Goal: Task Accomplishment & Management: Use online tool/utility

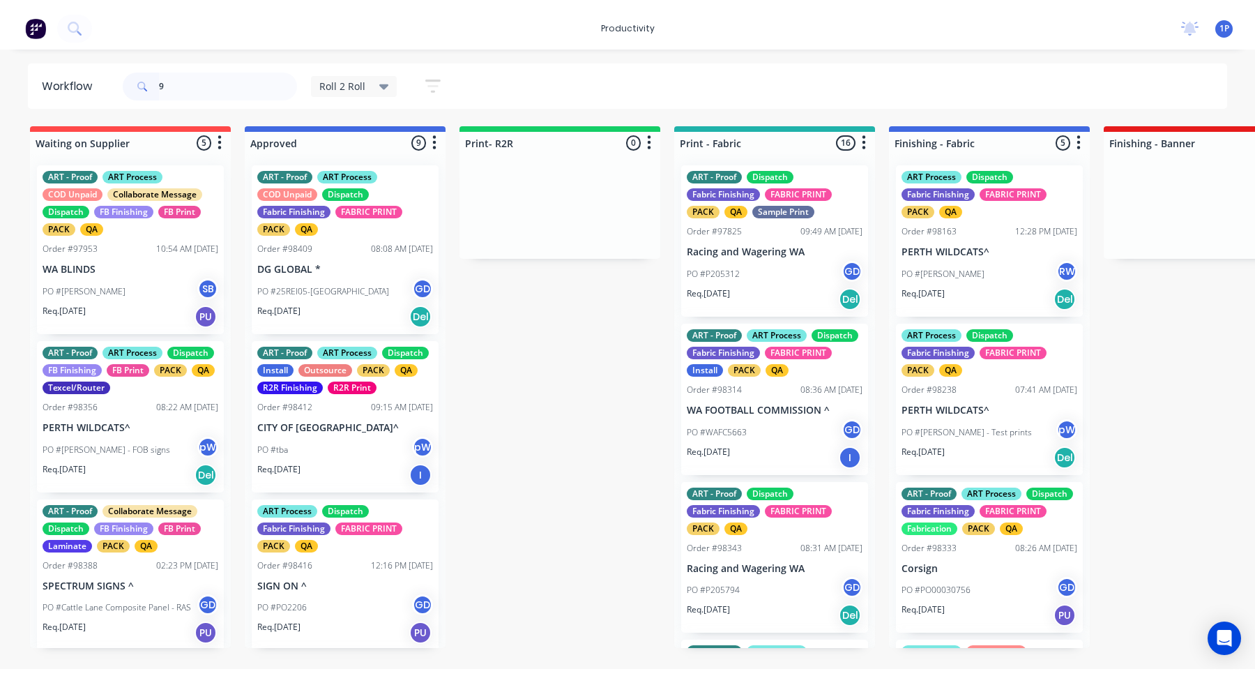
scroll to position [863, 0]
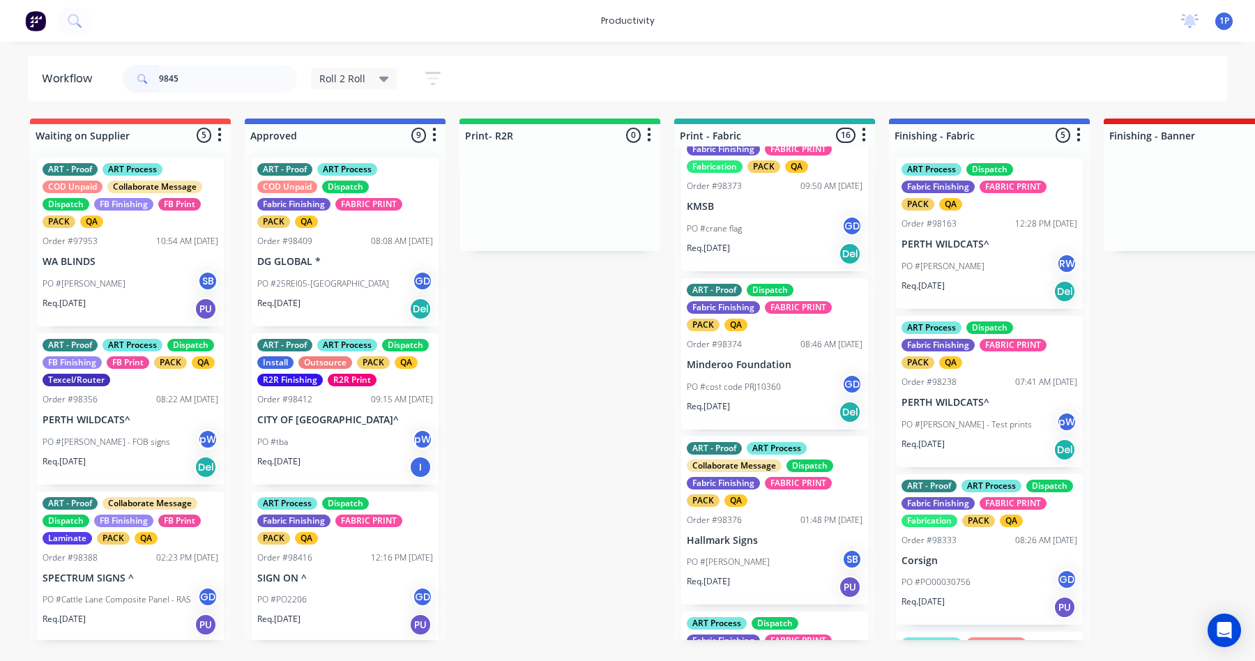
type input "98457"
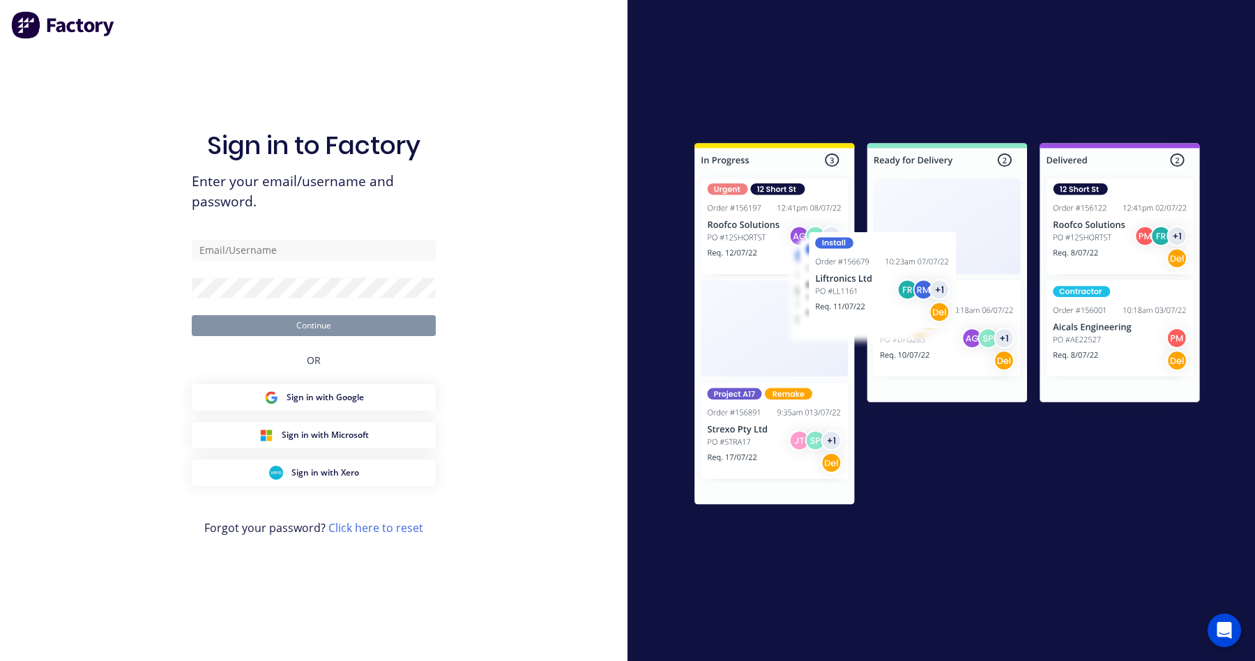
type input "[EMAIL_ADDRESS][DOMAIN_NAME]"
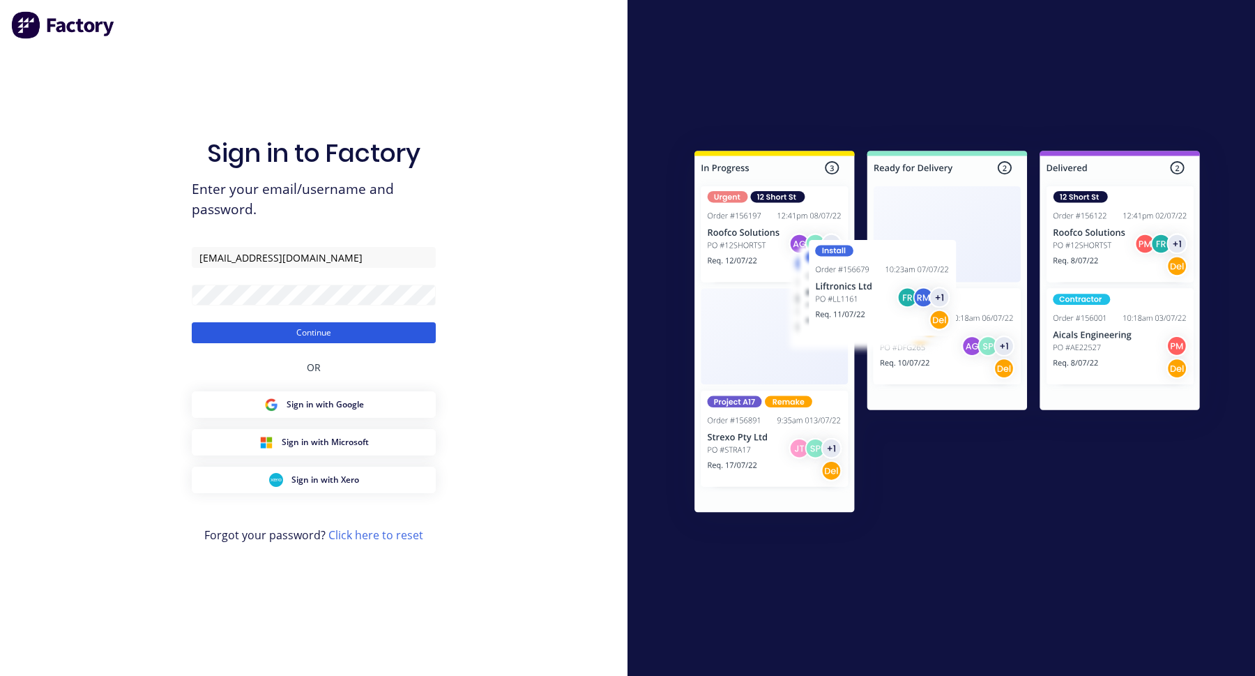
click at [311, 339] on button "Continue" at bounding box center [314, 332] width 244 height 21
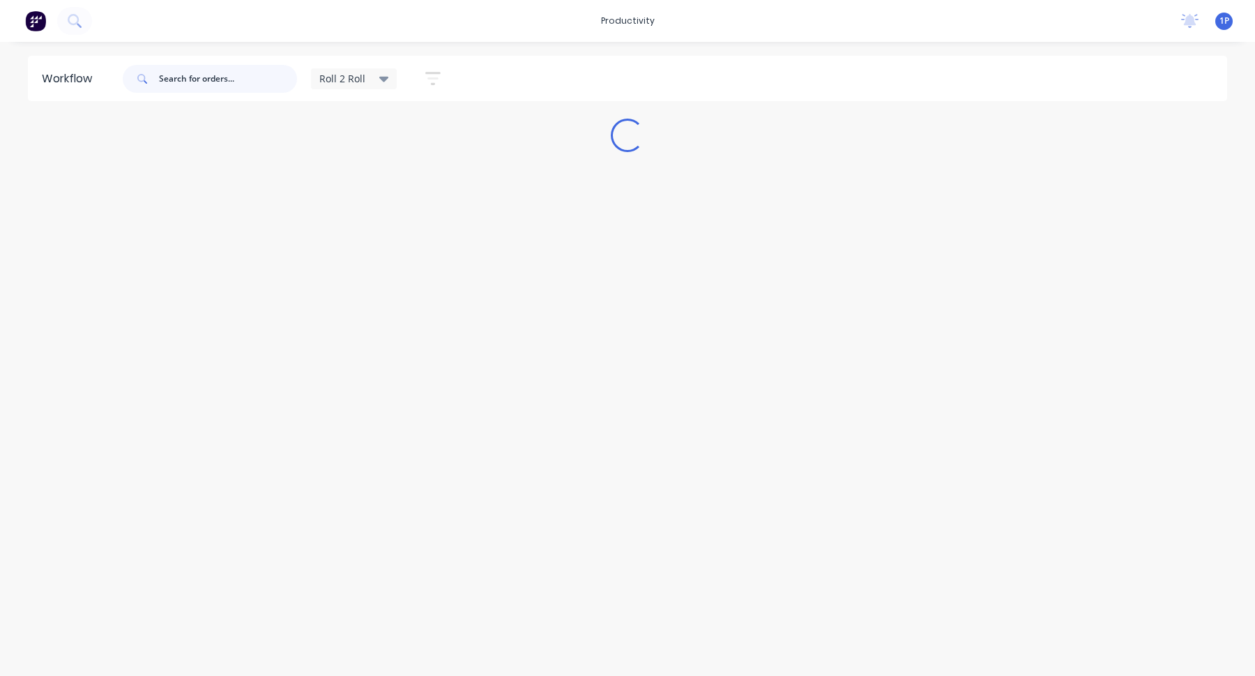
click at [212, 81] on input "text" at bounding box center [228, 79] width 138 height 28
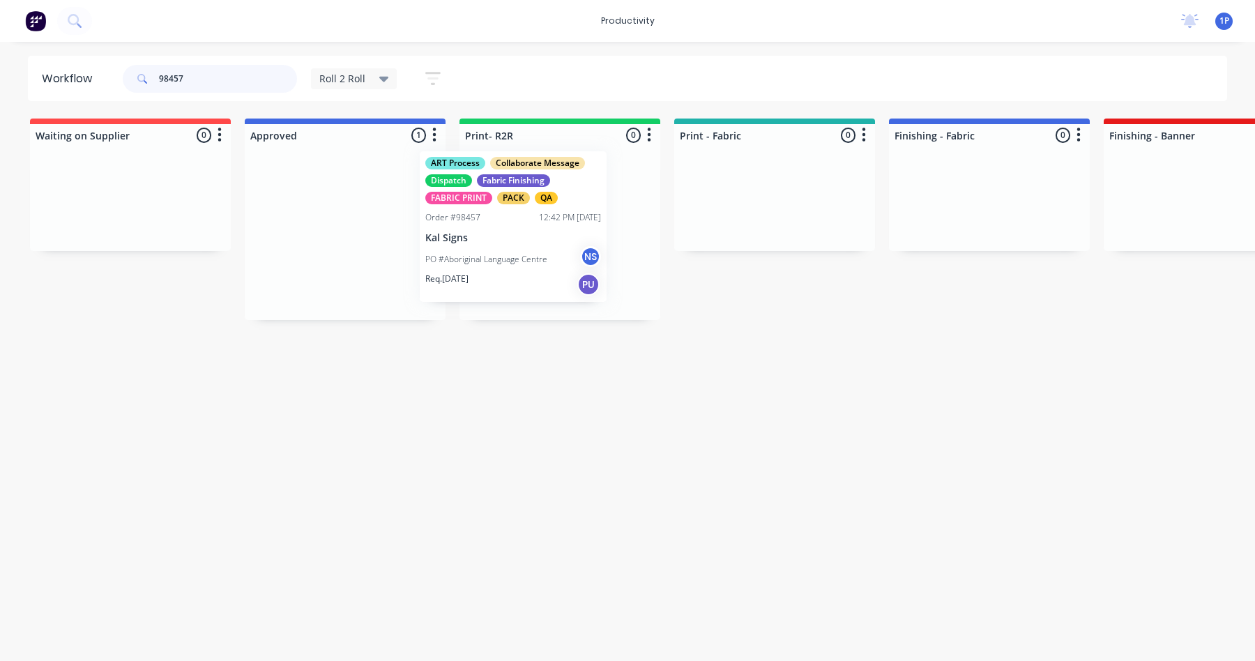
drag, startPoint x: 345, startPoint y: 216, endPoint x: 520, endPoint y: 212, distance: 174.4
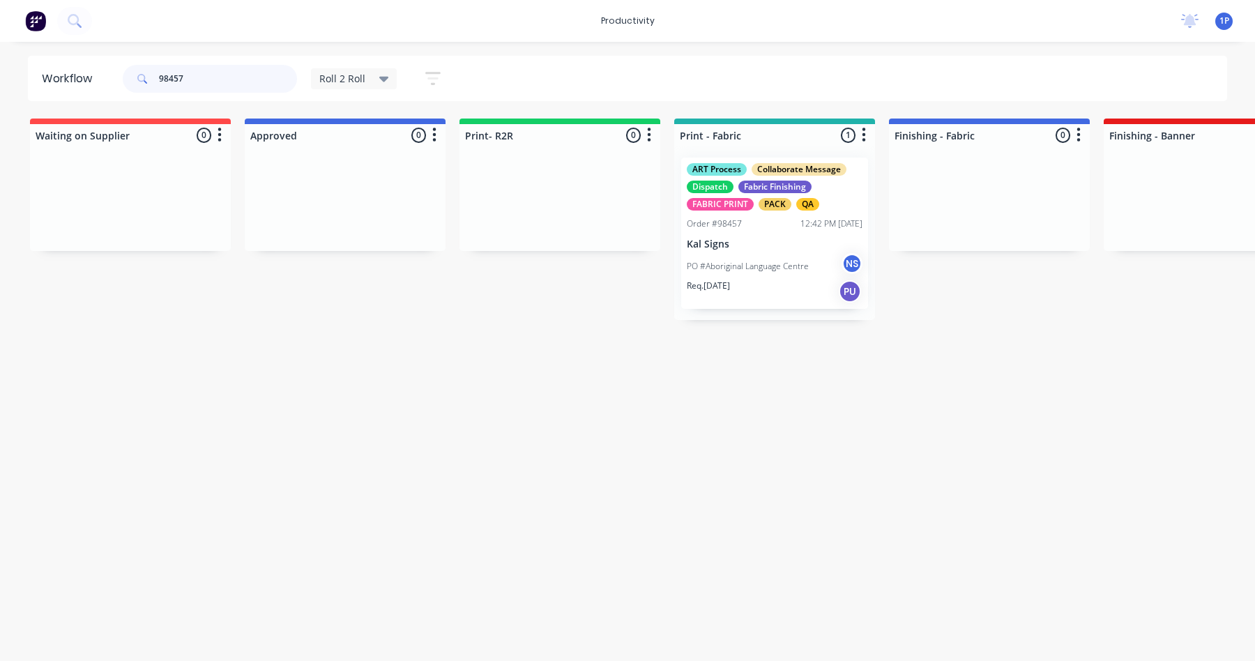
type input "98457"
click at [752, 241] on p "Kal Signs" at bounding box center [775, 244] width 176 height 12
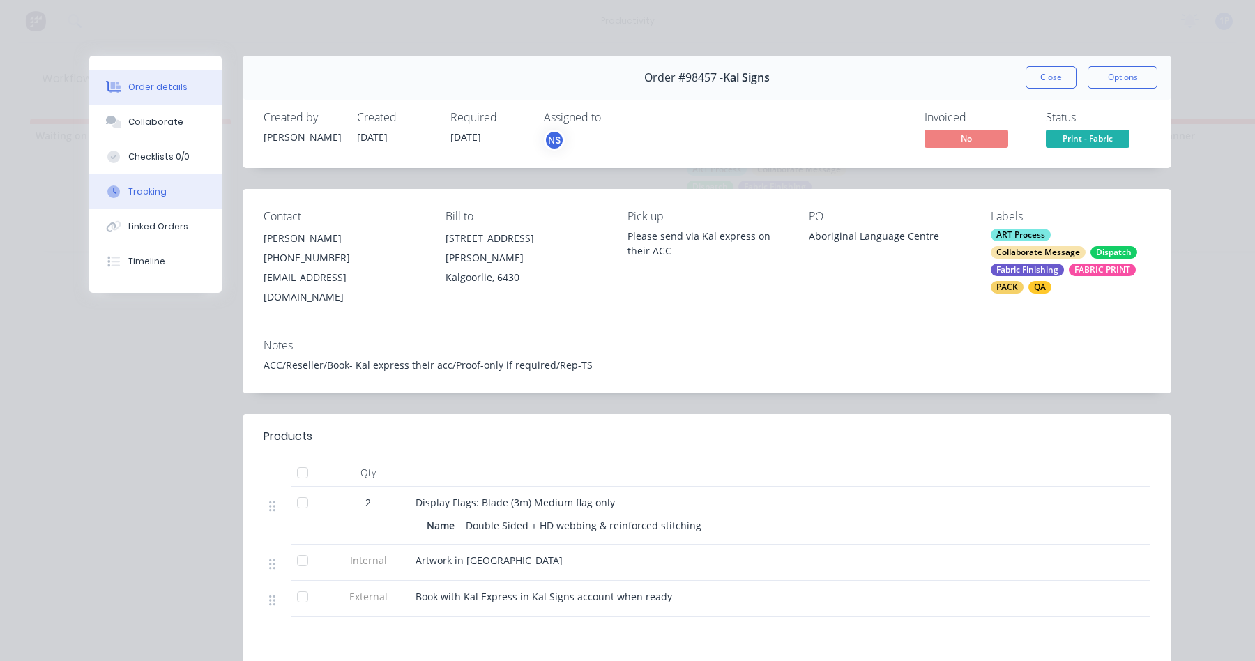
click at [167, 195] on button "Tracking" at bounding box center [155, 191] width 132 height 35
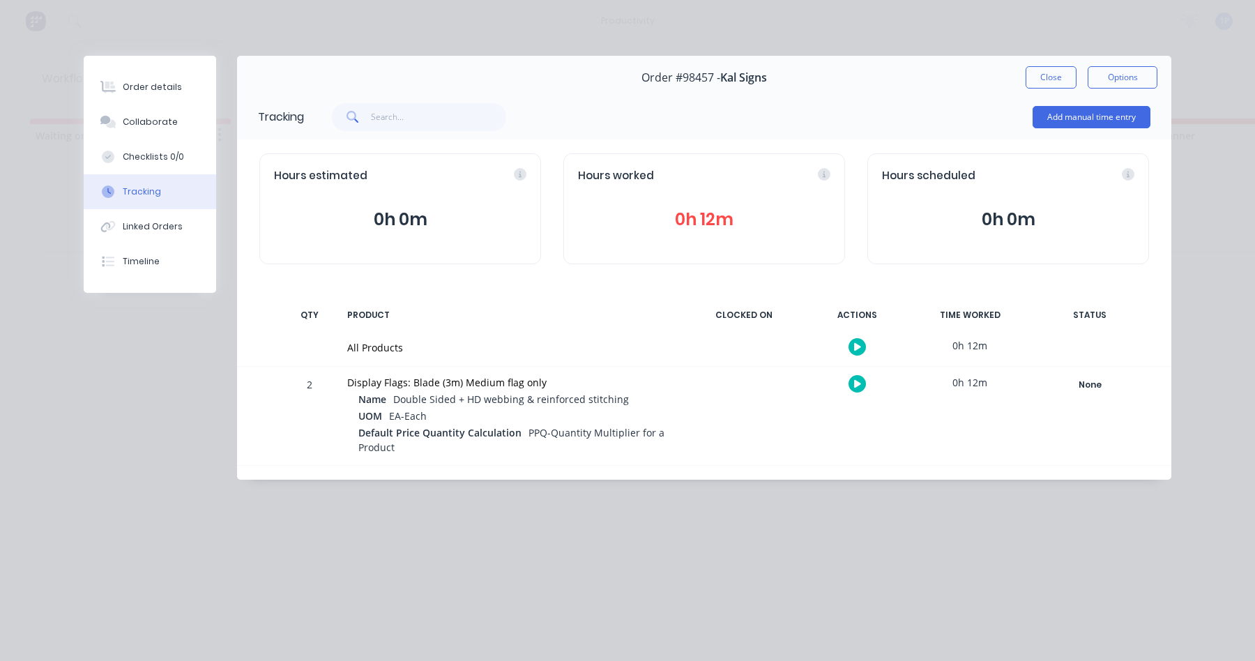
click at [855, 384] on icon "button" at bounding box center [857, 384] width 7 height 8
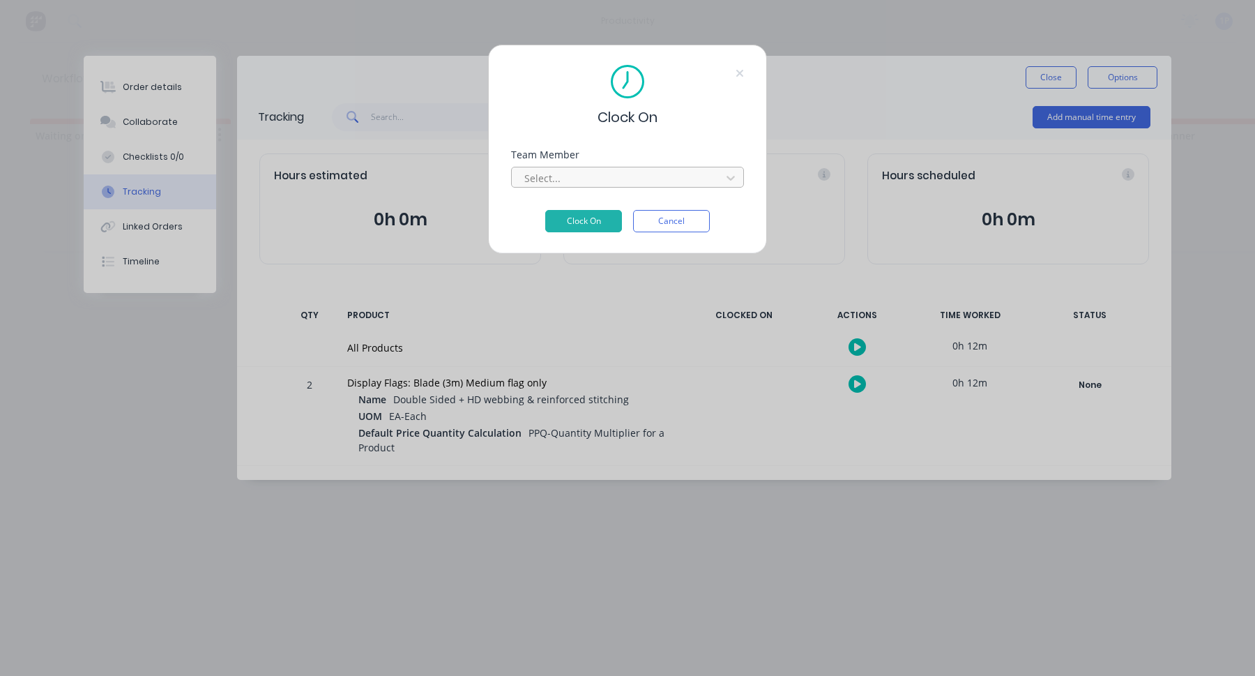
click at [554, 173] on div at bounding box center [618, 177] width 191 height 17
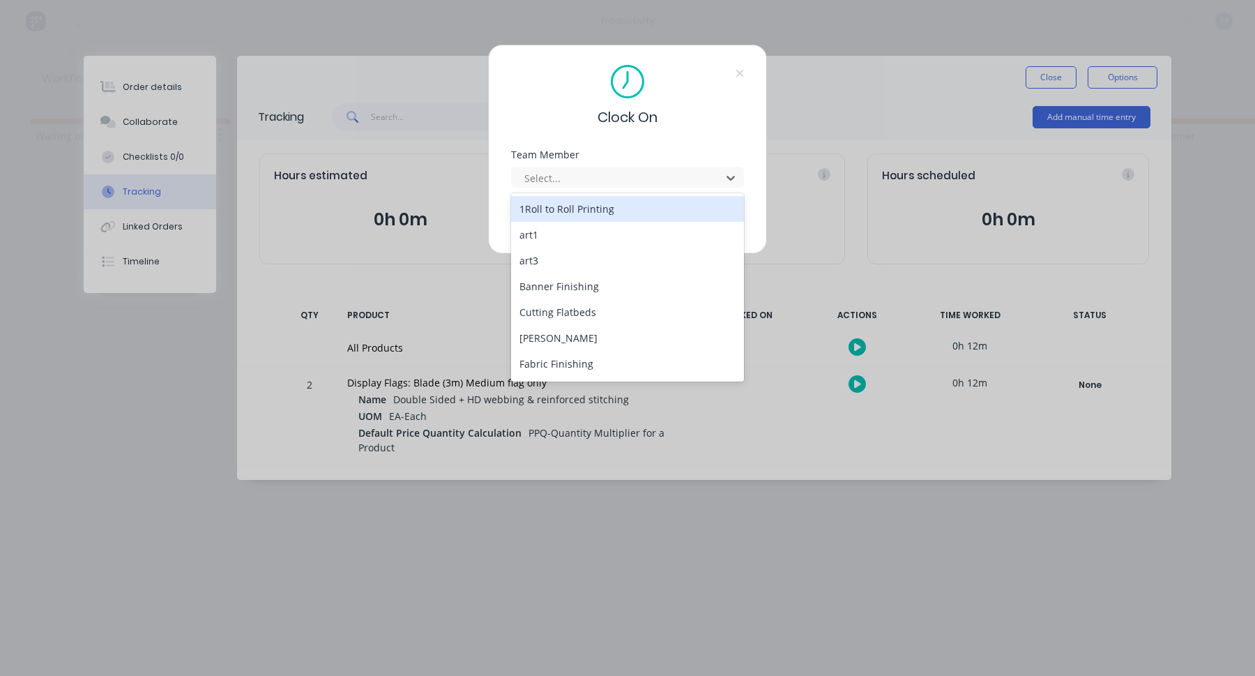
click at [554, 205] on div "1Roll to Roll Printing" at bounding box center [627, 209] width 233 height 26
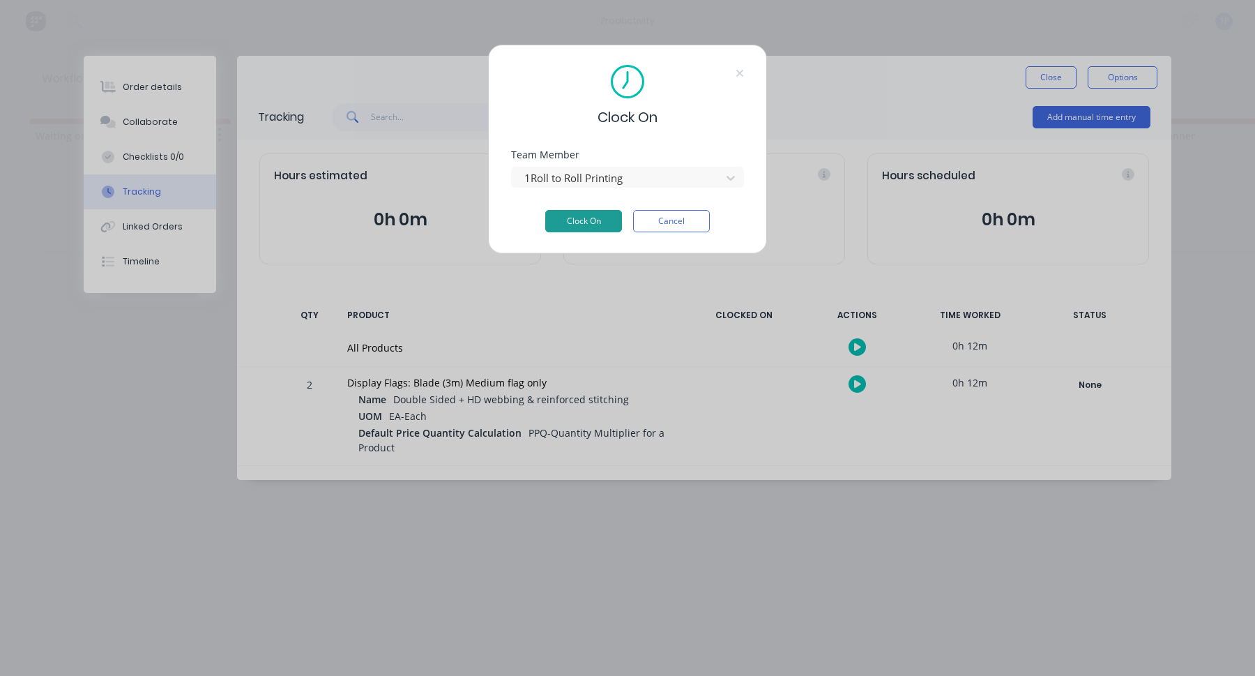
click at [572, 219] on button "Clock On" at bounding box center [583, 221] width 77 height 22
